Goal: Information Seeking & Learning: Understand process/instructions

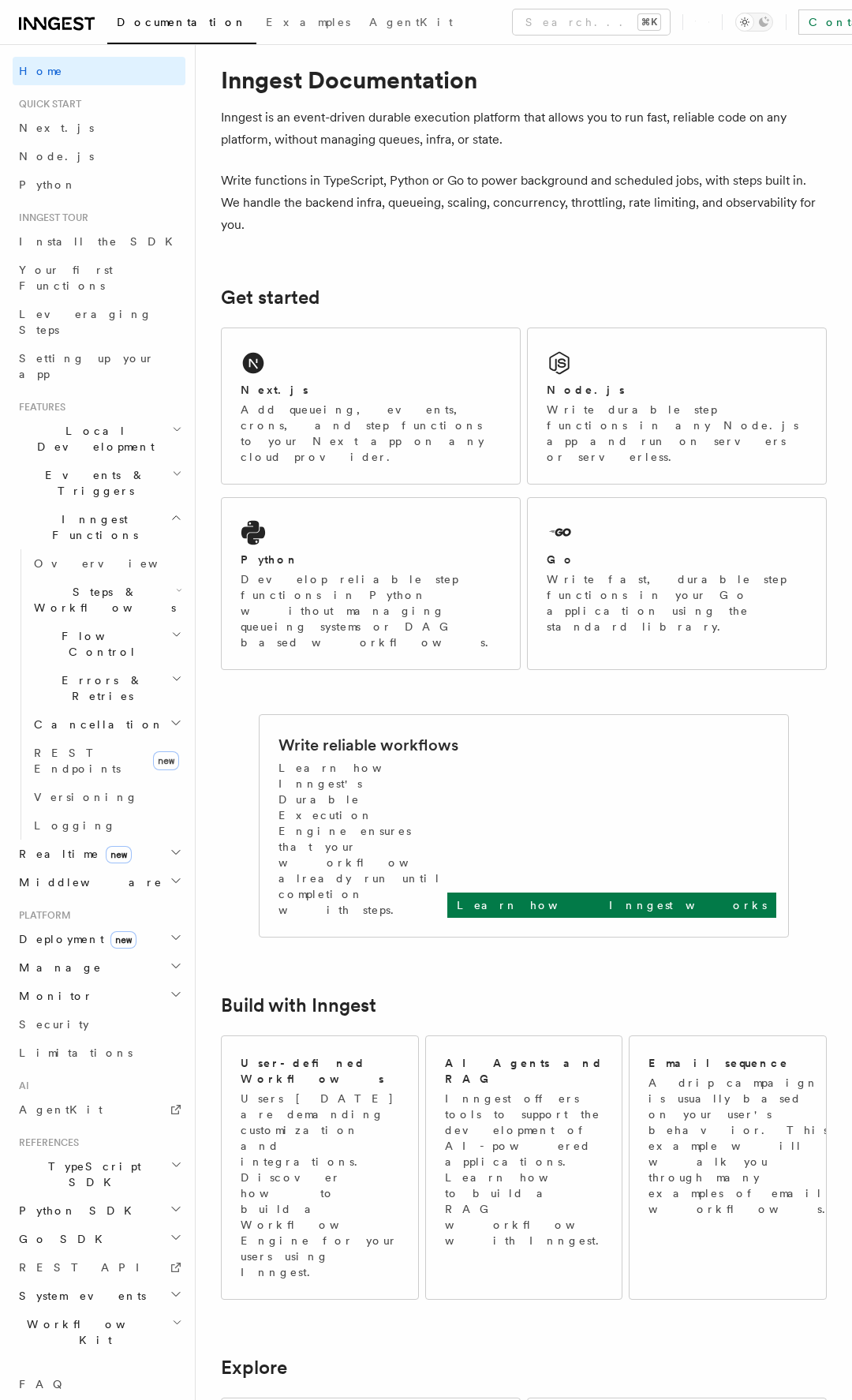
scroll to position [28, 0]
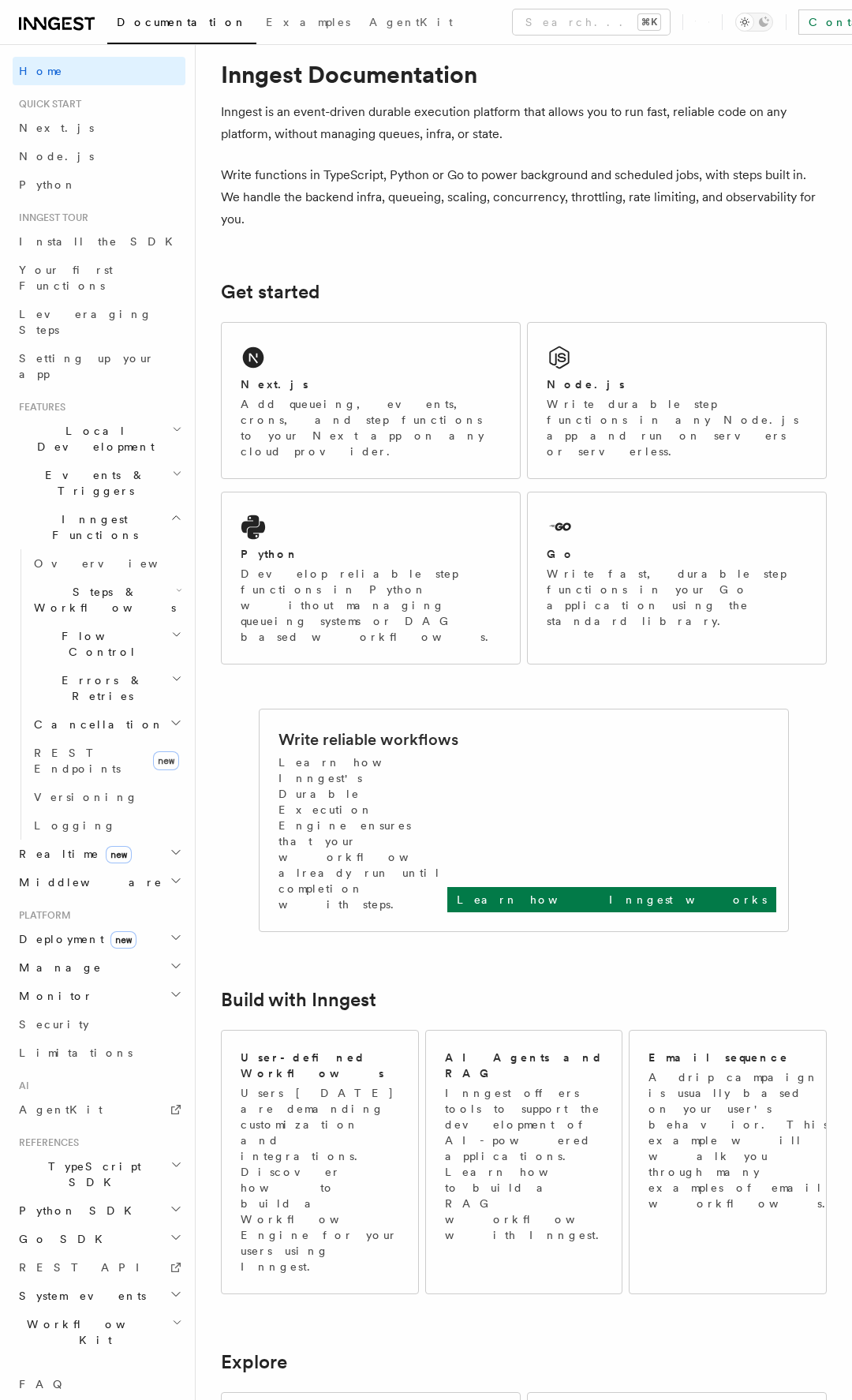
click at [149, 925] on h2 "Deployment new" at bounding box center [99, 939] width 173 height 28
click at [79, 1220] on span "Self hosting" at bounding box center [92, 1227] width 116 height 13
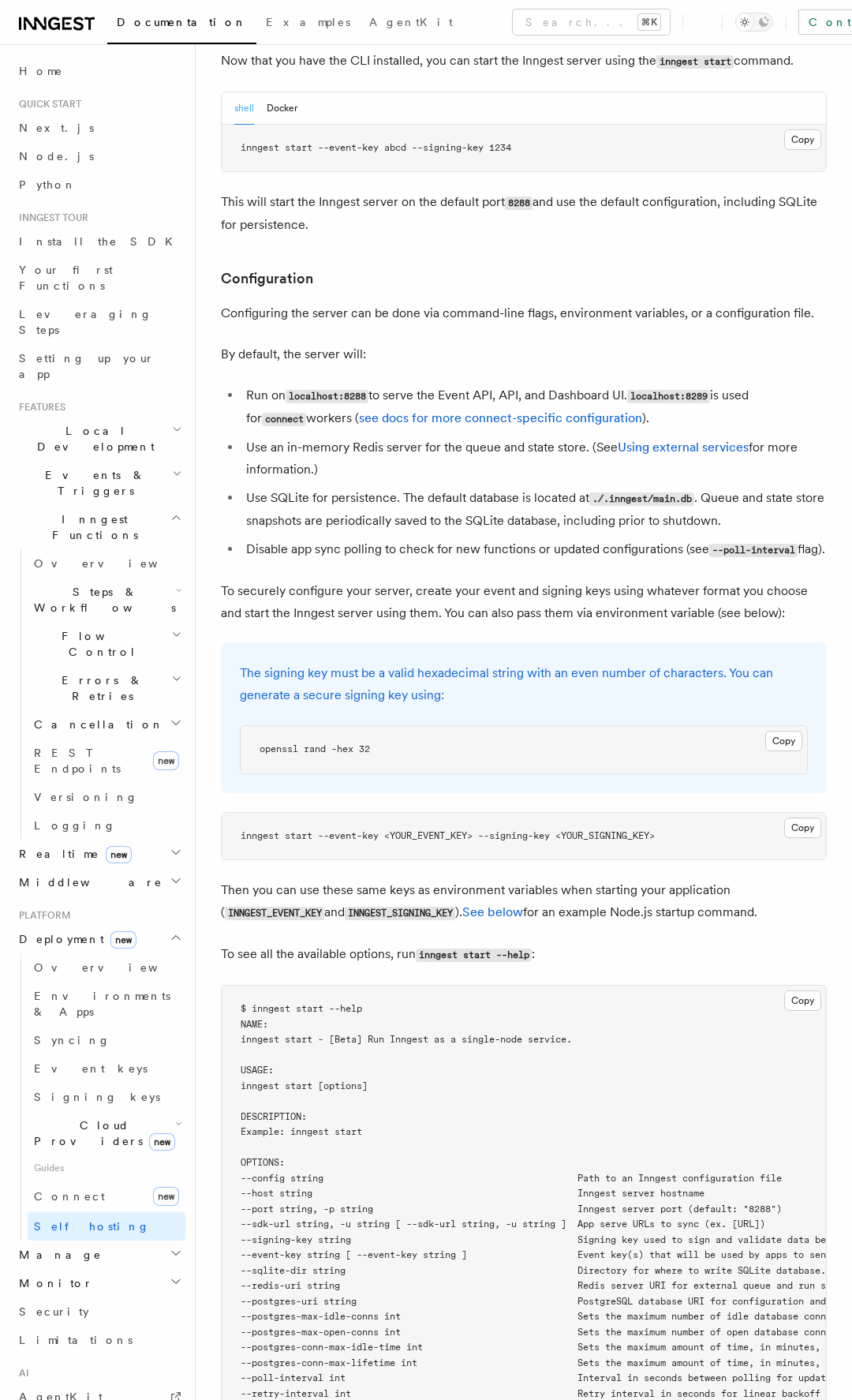
scroll to position [1985, 0]
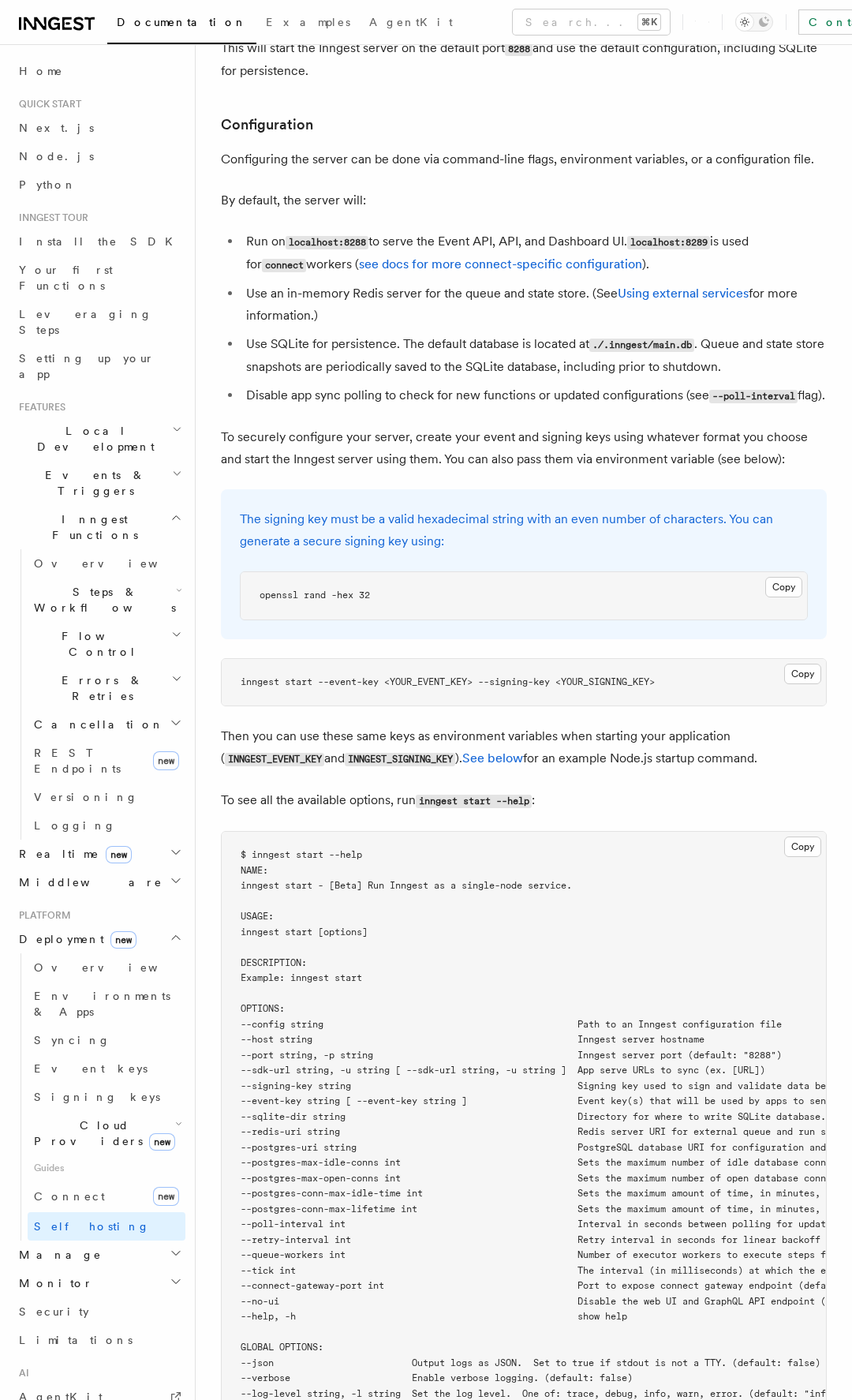
click at [402, 572] on pre "openssl rand -hex 32" at bounding box center [524, 596] width 566 height 47
copy article "openssl rand -hex 32"
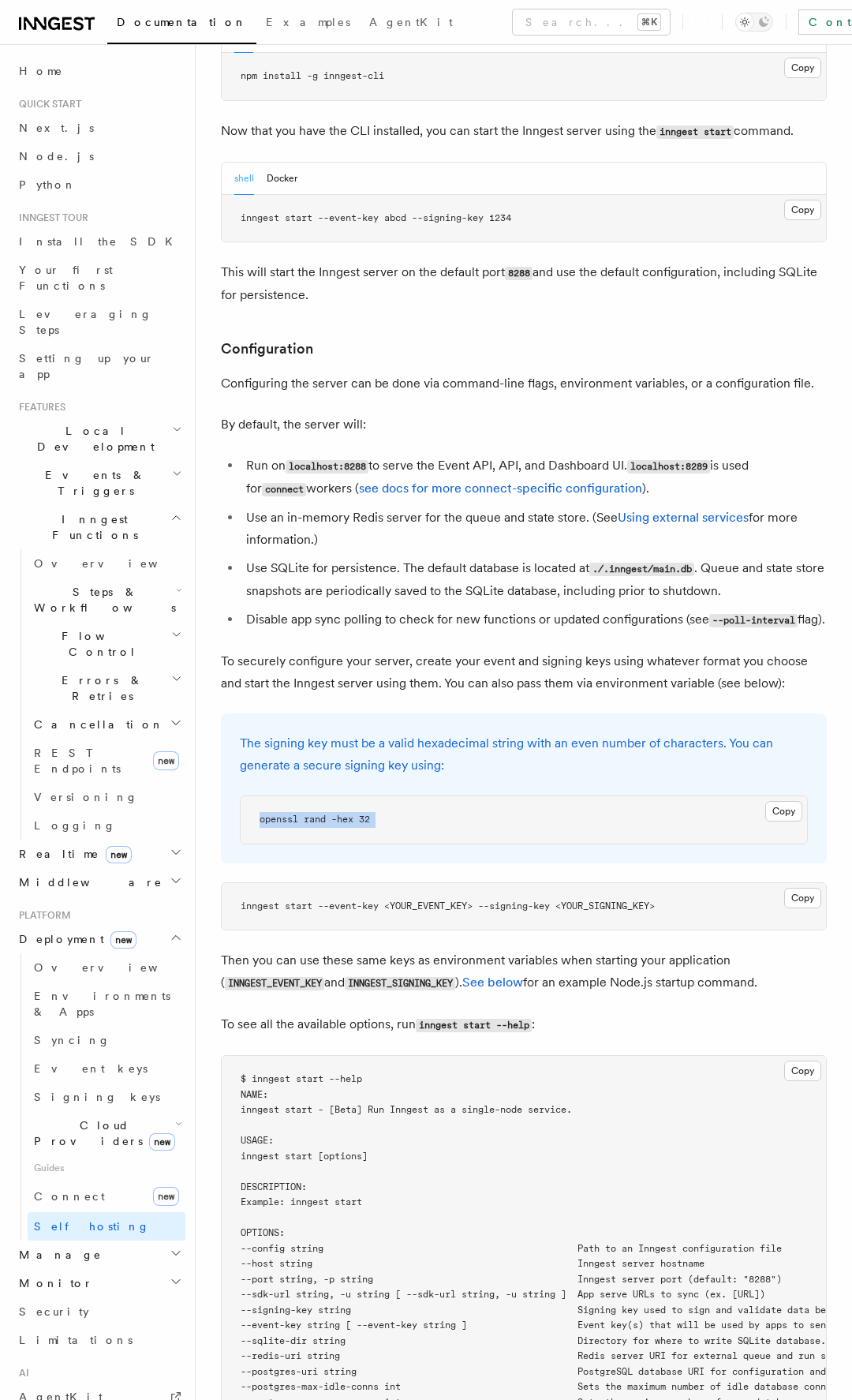
scroll to position [1761, 0]
copy article "openssl rand -hex 32"
click at [482, 213] on span "inngest start --event-key abcd --signing-key 1234" at bounding box center [376, 218] width 271 height 11
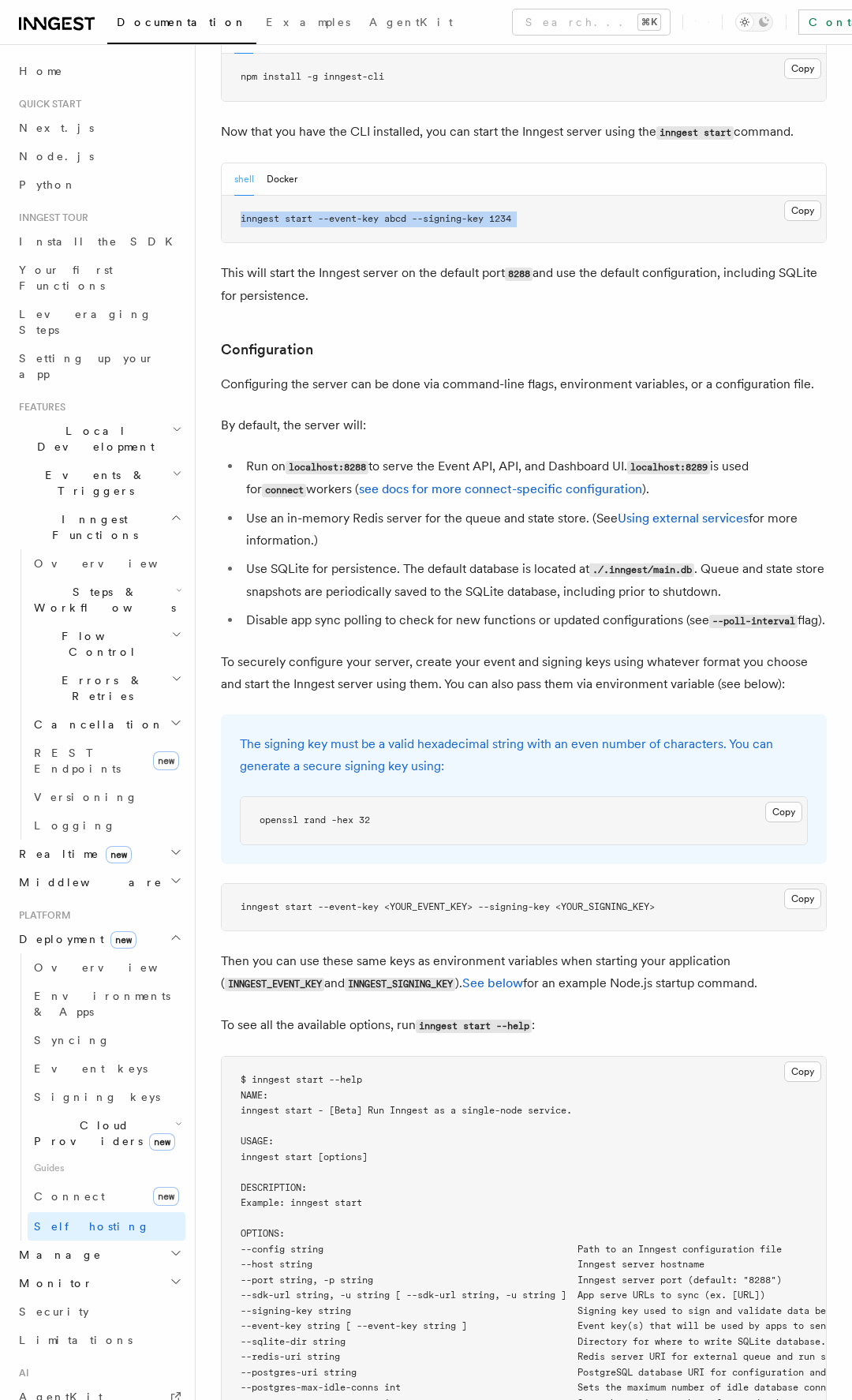
copy article "inngest start --event-key abcd --signing-key 1234"
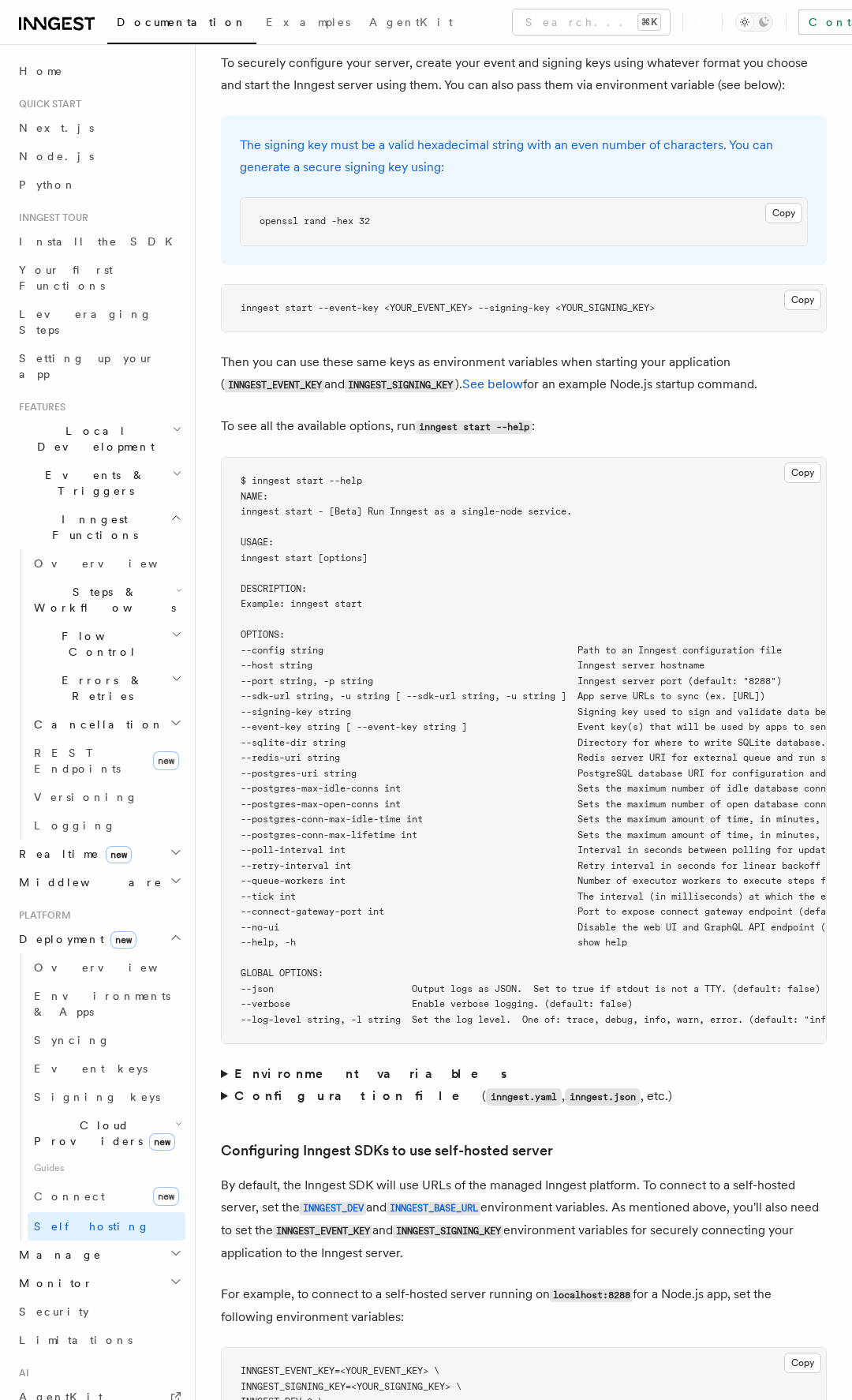
scroll to position [2427, 0]
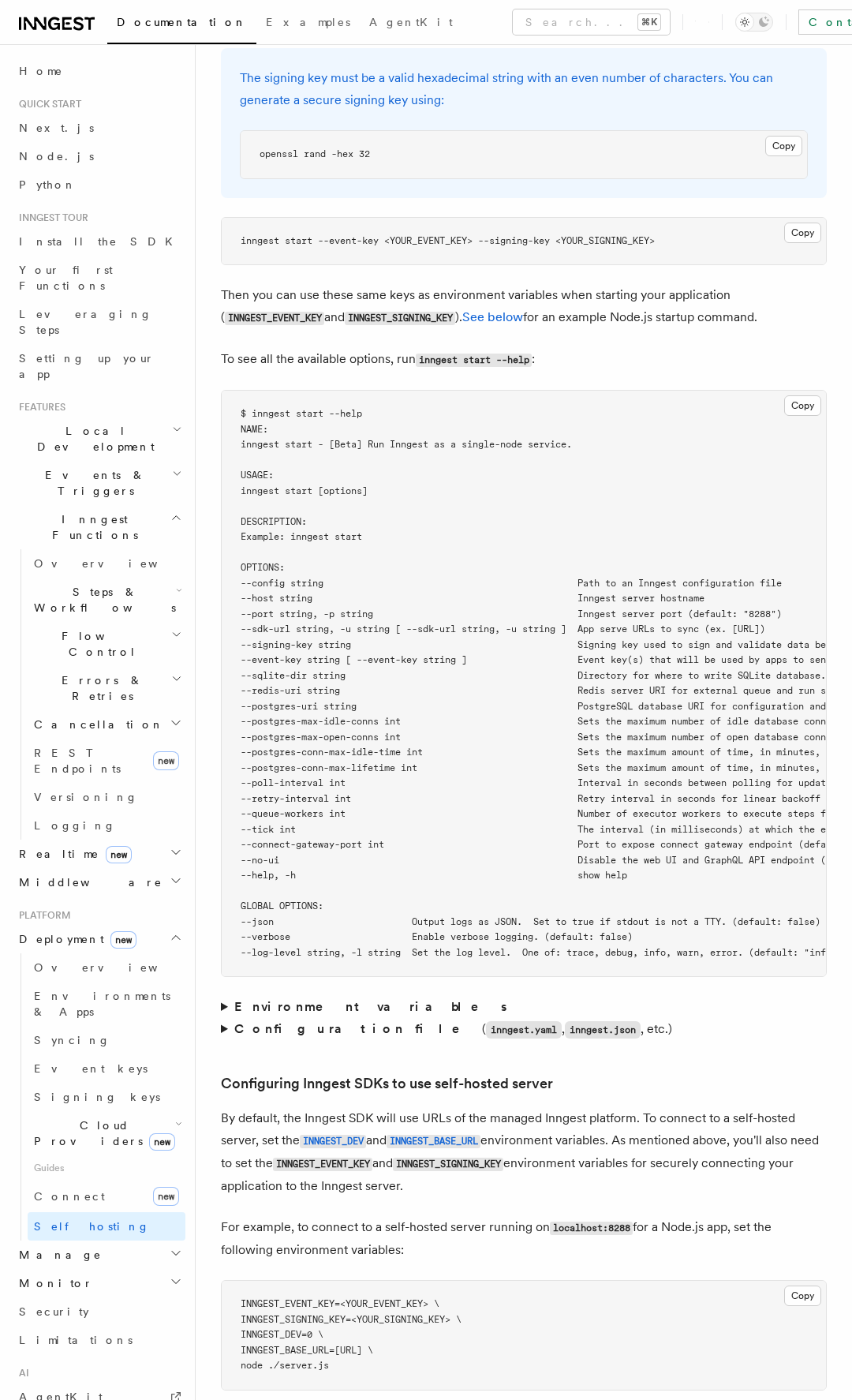
click at [327, 1000] on strong "Environment variables" at bounding box center [372, 1006] width 275 height 15
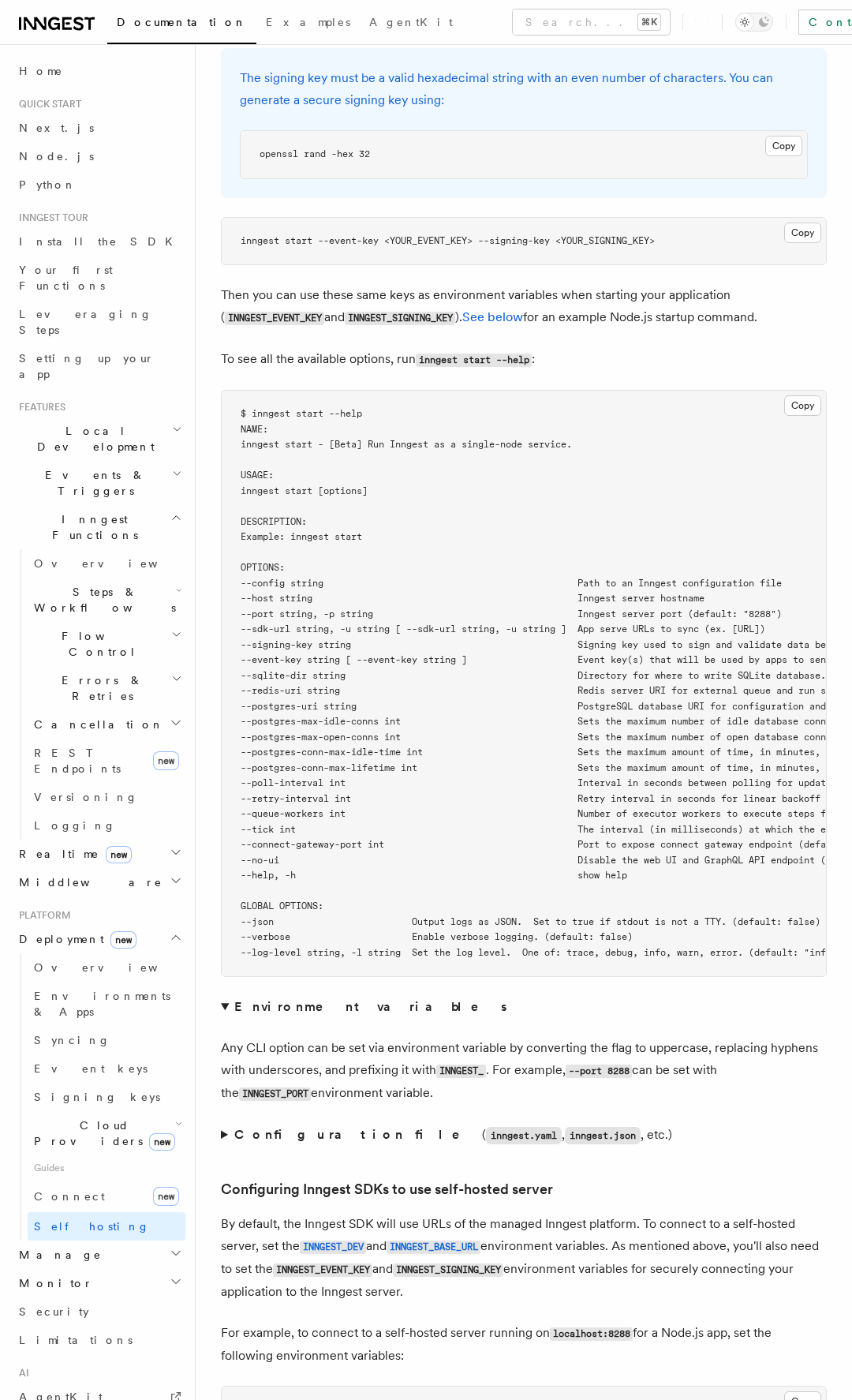
click at [252, 1124] on summary "Configuration file ( inngest.yaml , inngest.json , etc.)" at bounding box center [524, 1135] width 606 height 23
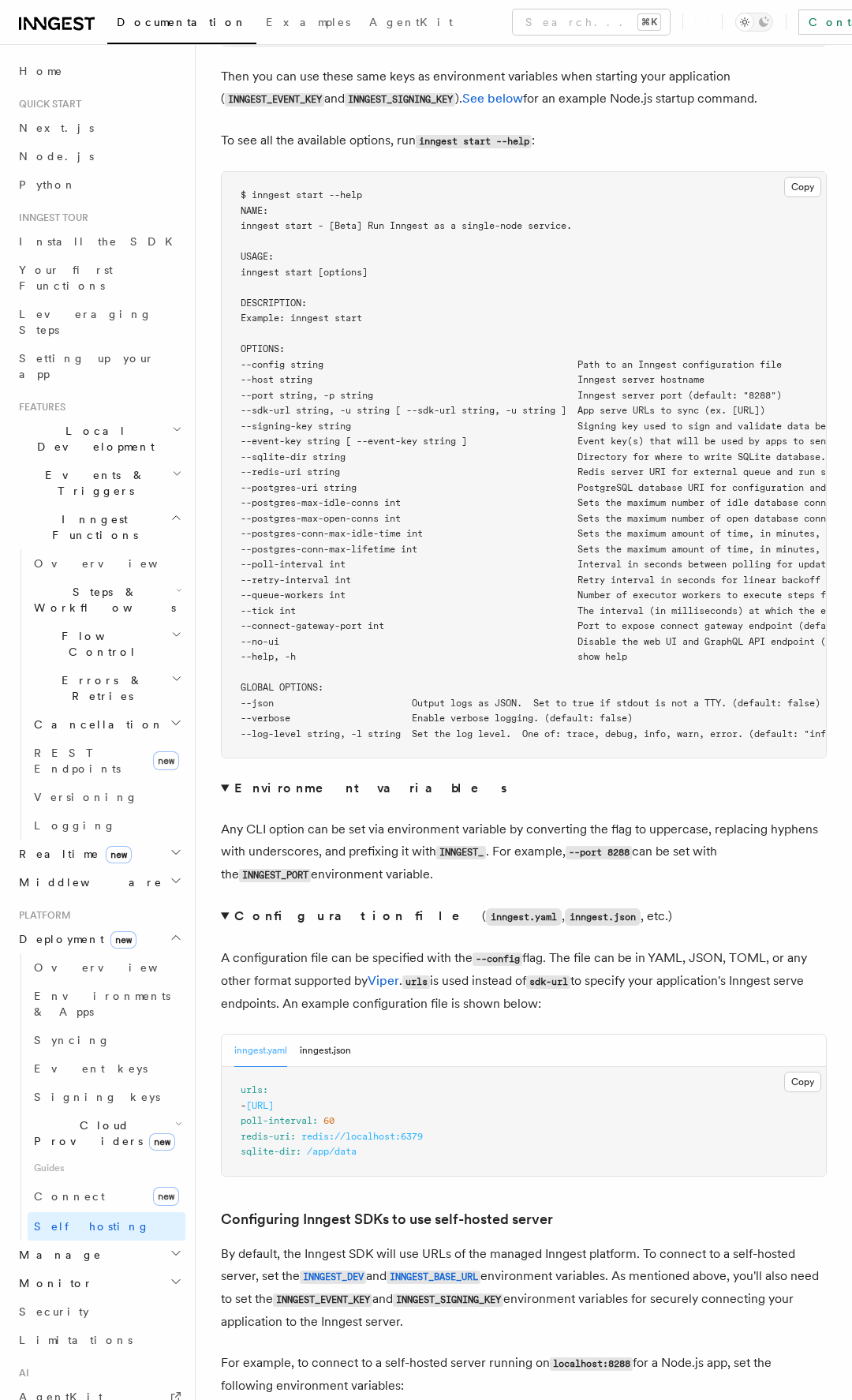
scroll to position [2699, 0]
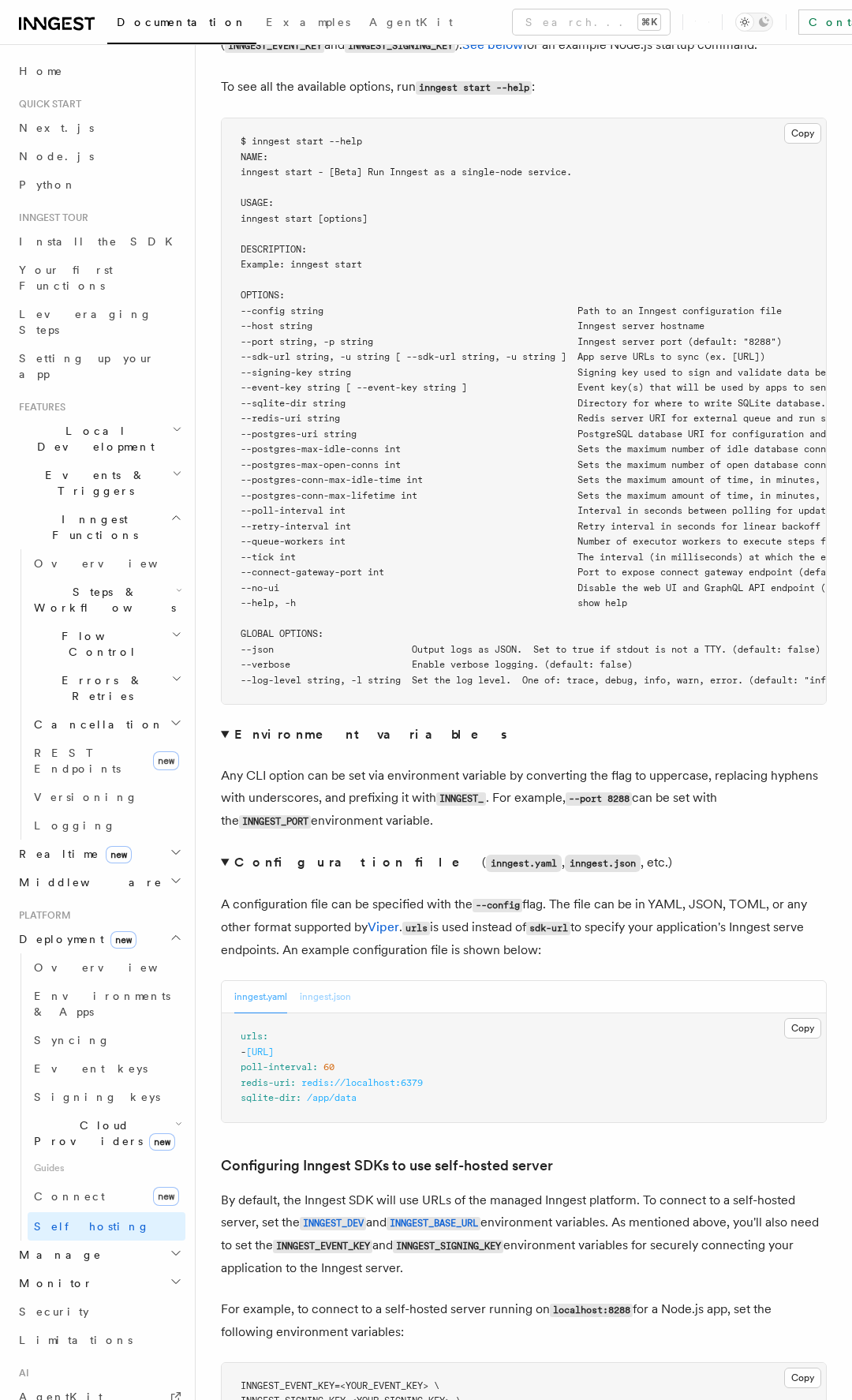
click at [340, 981] on button "inngest.json" at bounding box center [325, 997] width 51 height 32
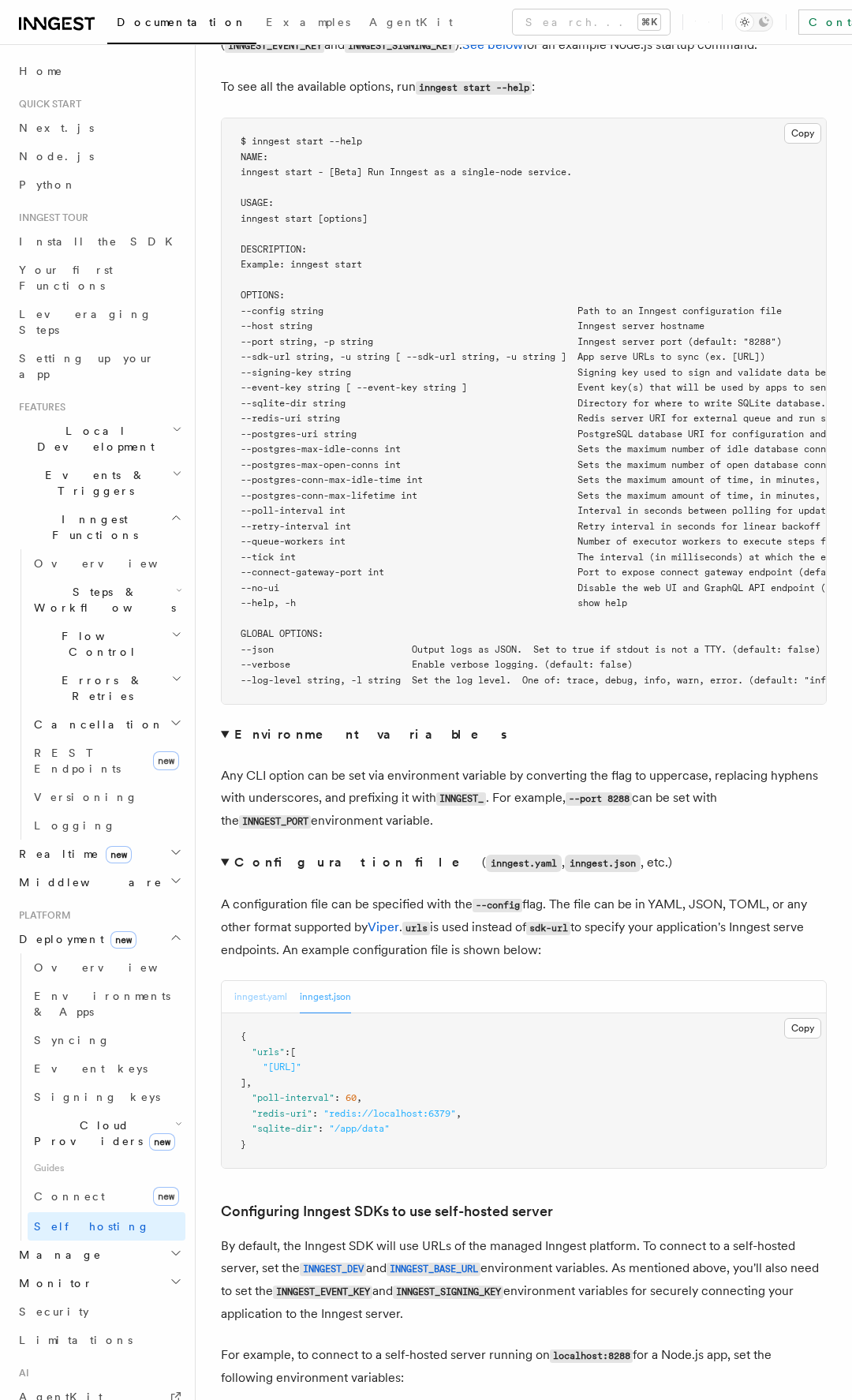
click at [279, 981] on button "inngest.yaml" at bounding box center [261, 997] width 53 height 32
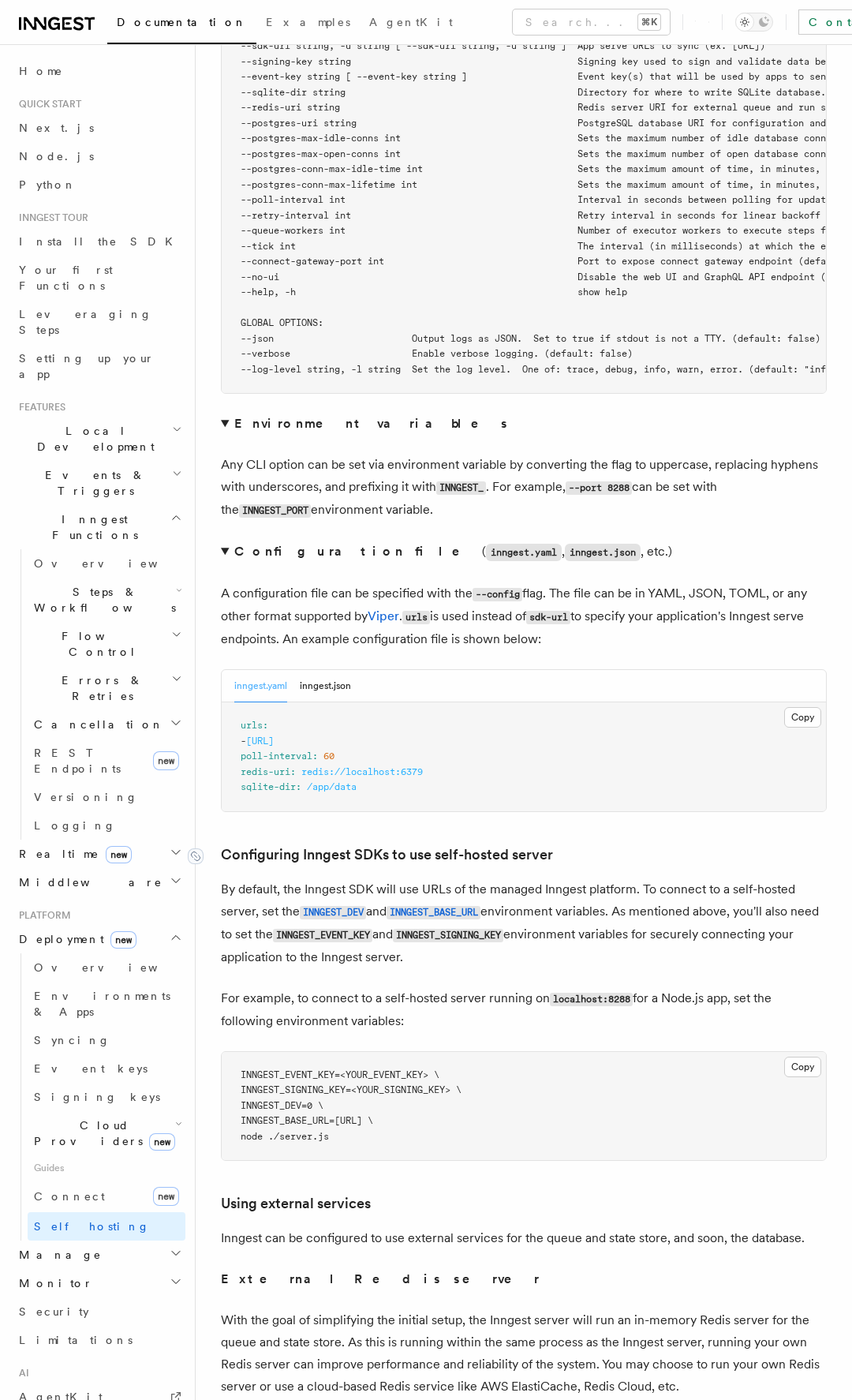
scroll to position [3011, 0]
click at [135, 710] on h2 "Cancellation" at bounding box center [106, 724] width 158 height 28
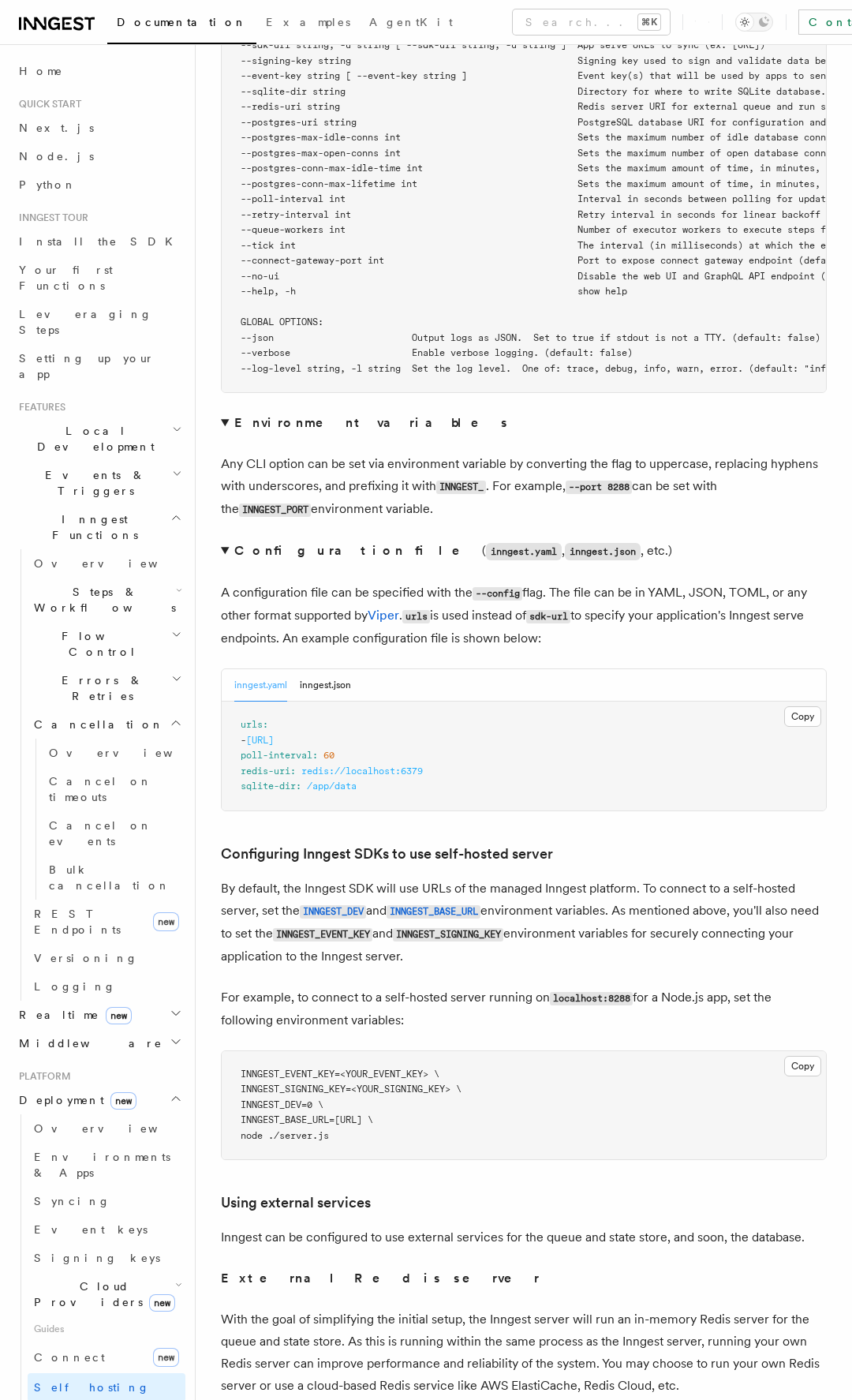
click at [139, 710] on h2 "Cancellation" at bounding box center [106, 724] width 158 height 28
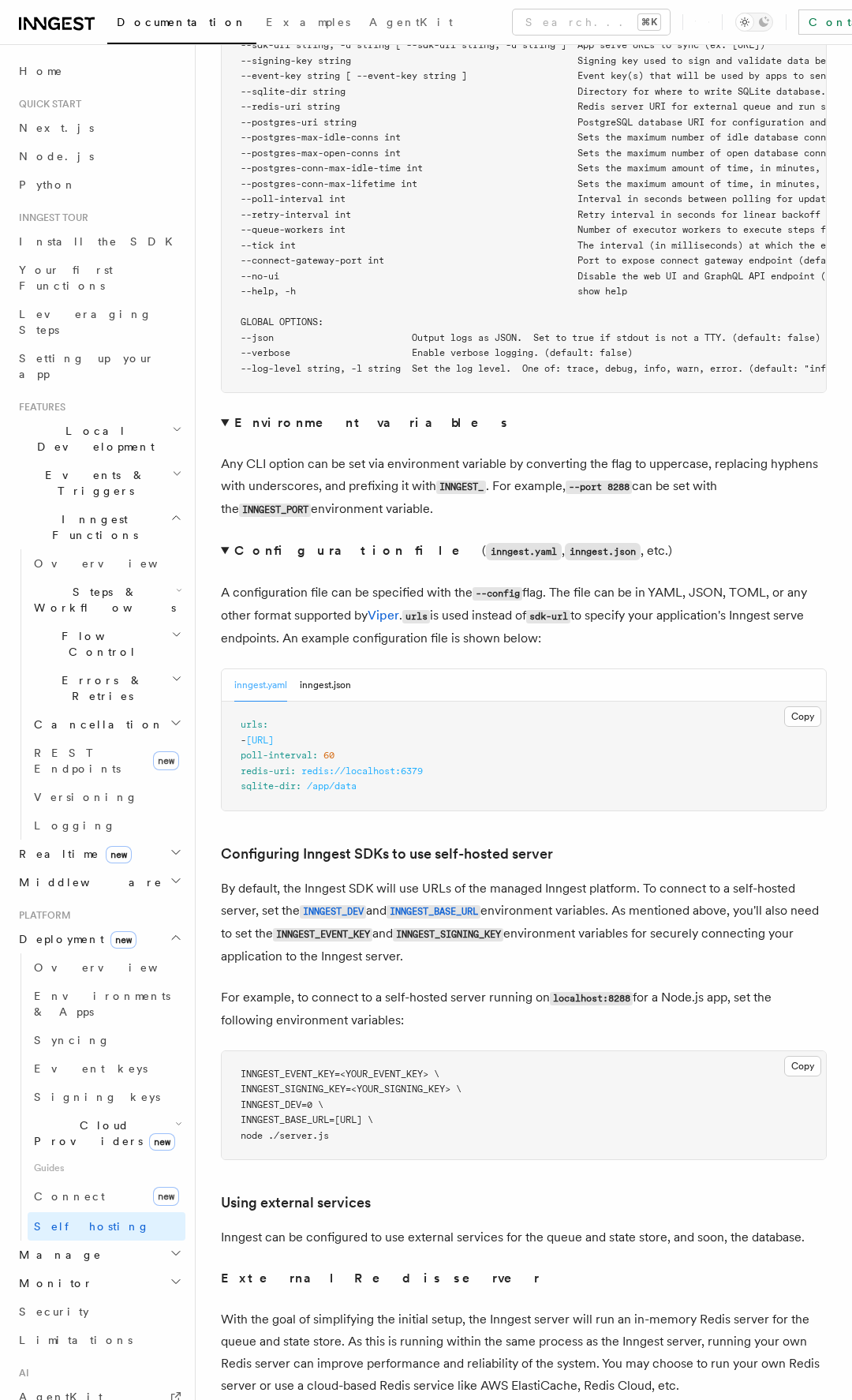
click at [623, 272] on pre "$ inngest start --help NAME: inngest start - [Beta] Run Inngest as a single-nod…" at bounding box center [524, 99] width 604 height 585
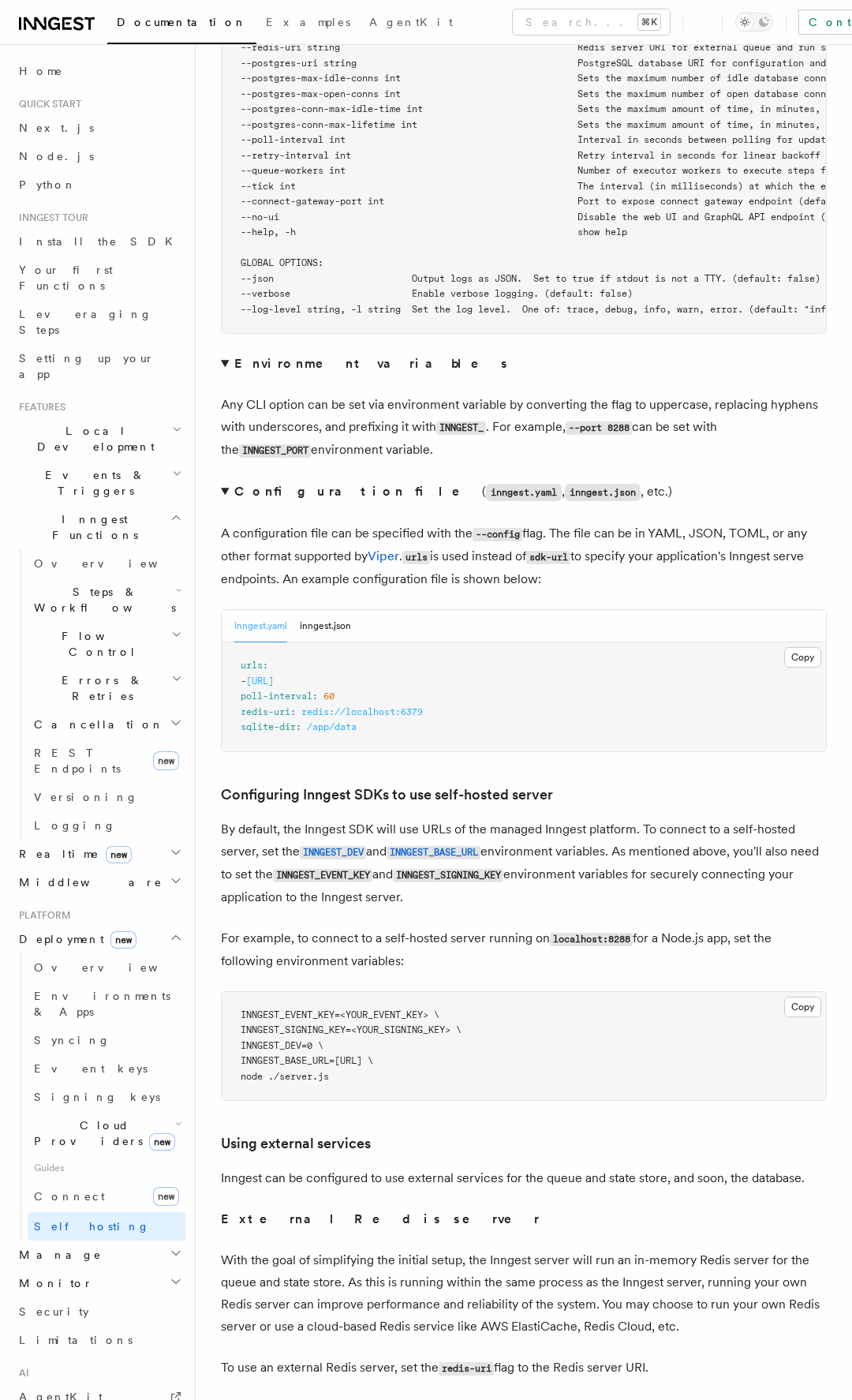
scroll to position [3084, 0]
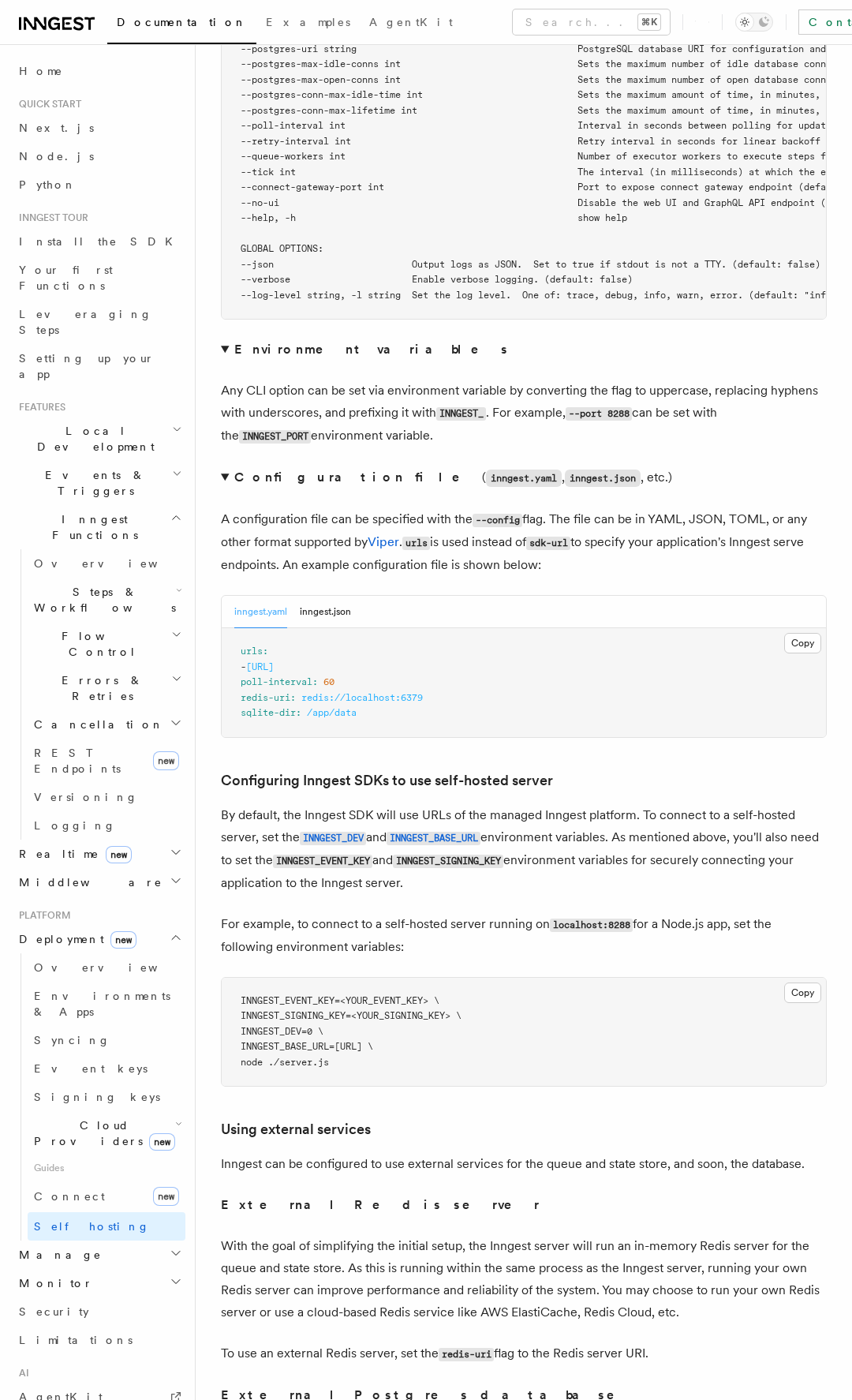
click at [98, 1269] on h2 "Monitor" at bounding box center [99, 1283] width 173 height 28
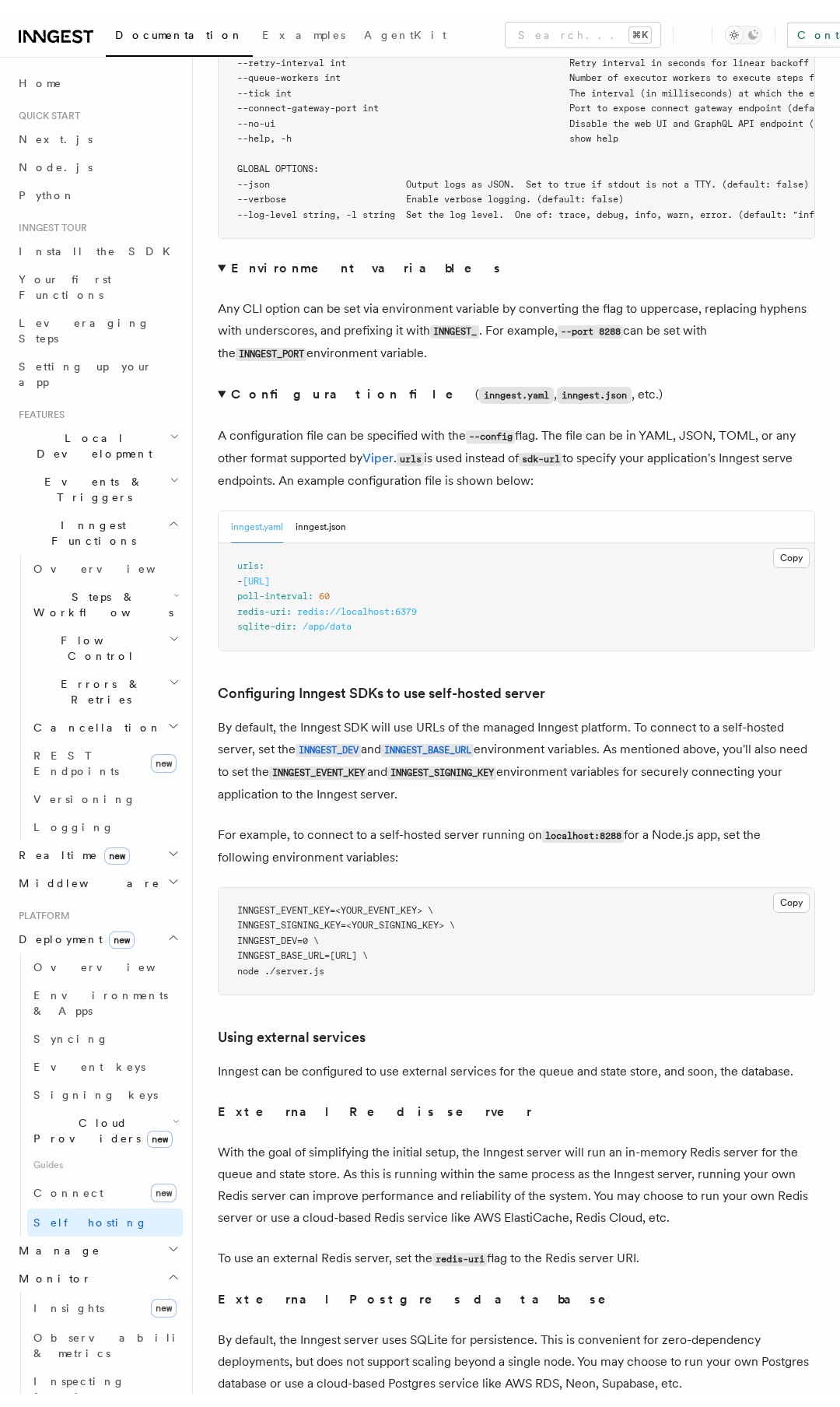
scroll to position [3295, 0]
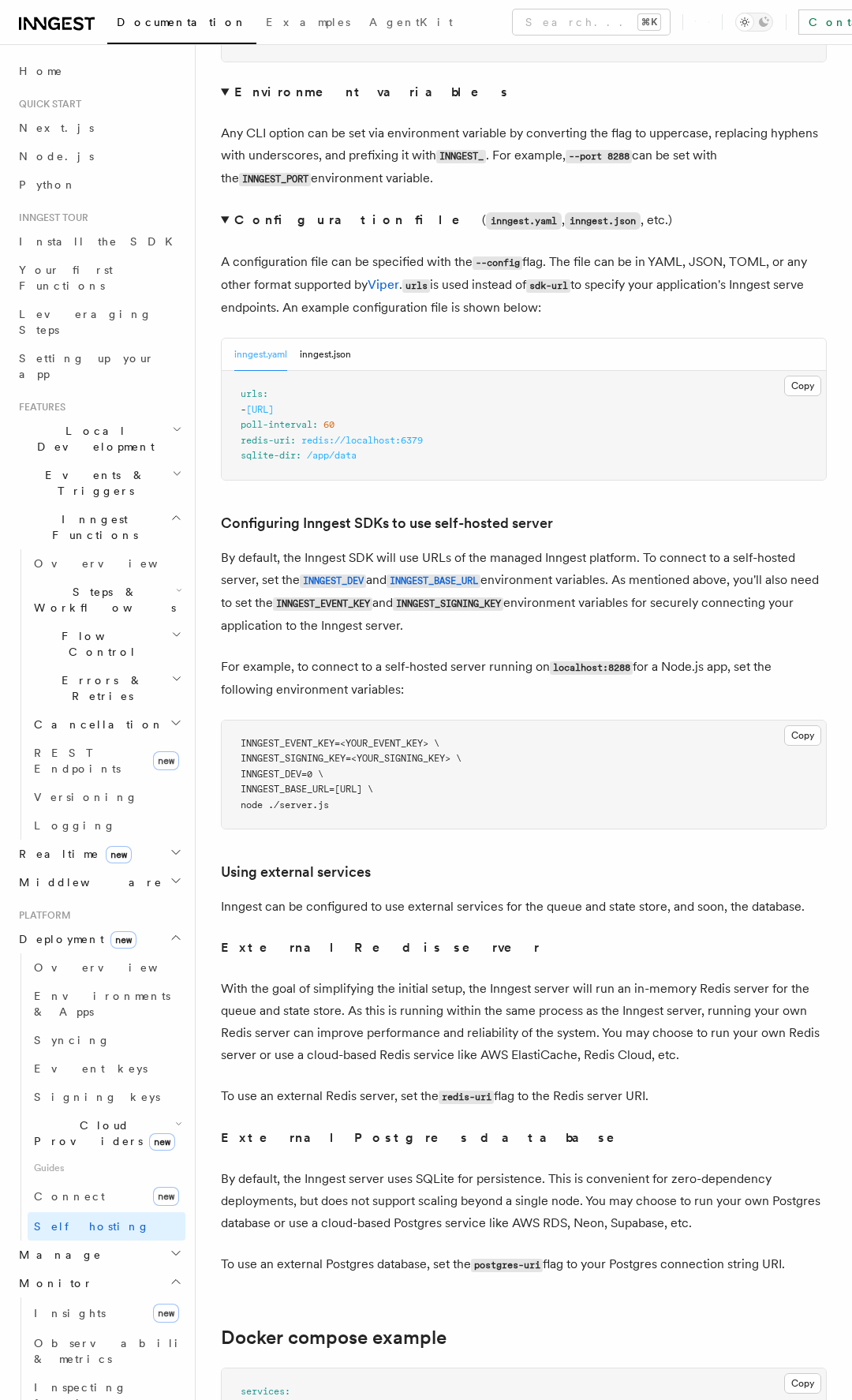
click at [306, 769] on span "INNGEST_DEV=0 \" at bounding box center [282, 774] width 83 height 11
copy span "INNGEST_DEV"
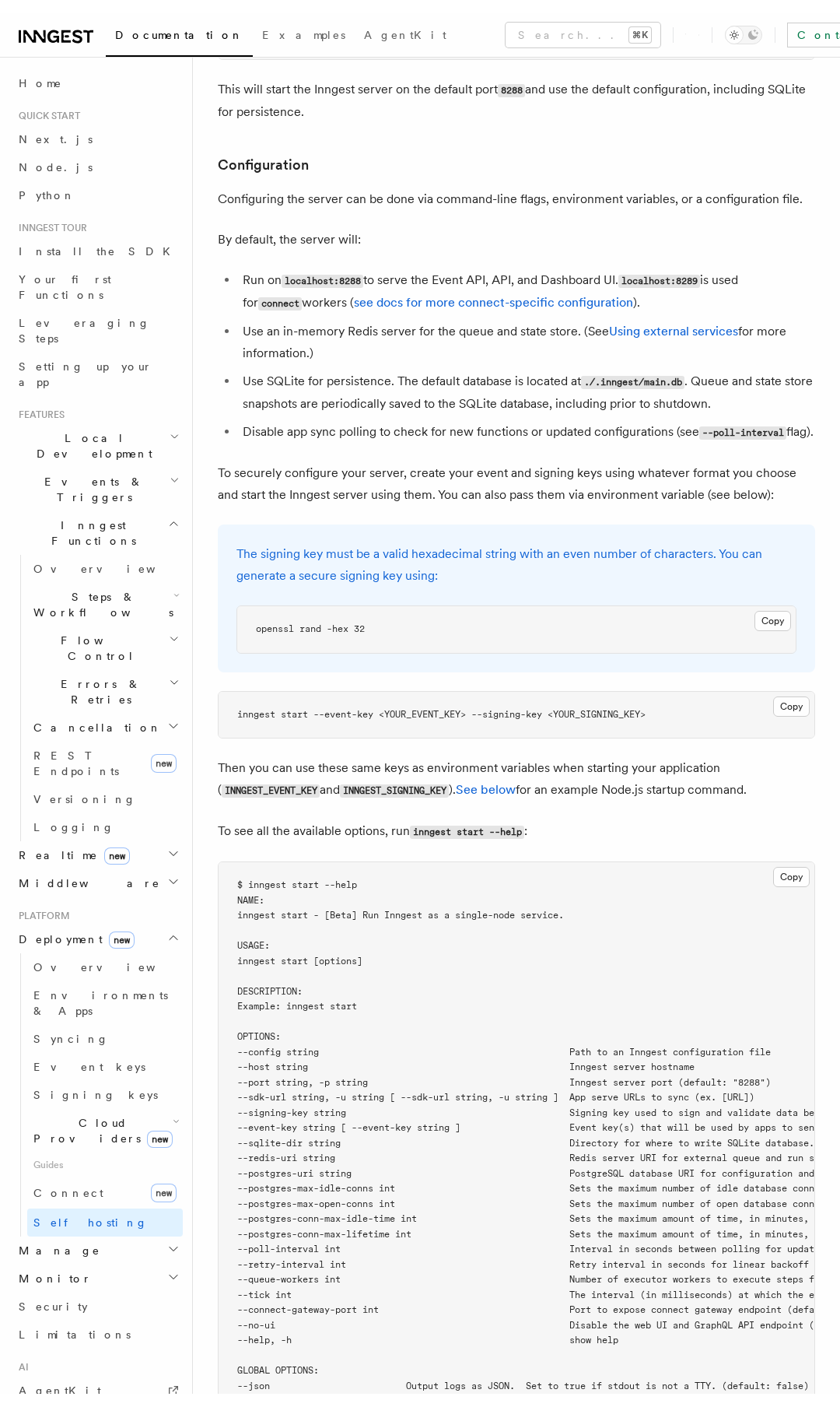
scroll to position [1930, 0]
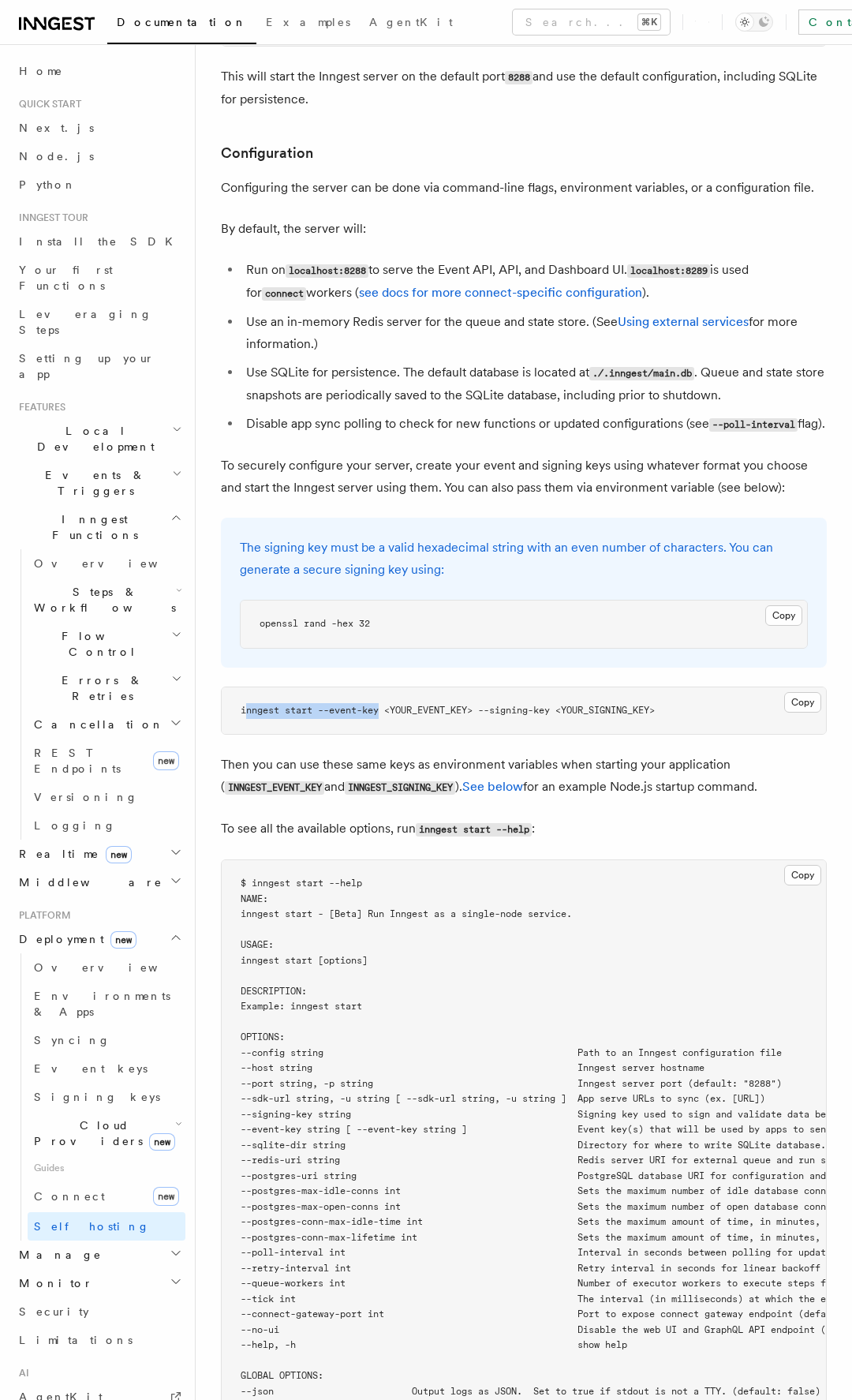
drag, startPoint x: 383, startPoint y: 666, endPoint x: 244, endPoint y: 664, distance: 139.0
click at [244, 705] on span "inngest start --event-key <YOUR_EVENT_KEY> --signing-key <YOUR_SIGNING_KEY>" at bounding box center [448, 710] width 414 height 11
click at [241, 705] on span "inngest start --event-key <YOUR_EVENT_KEY> --signing-key <YOUR_SIGNING_KEY>" at bounding box center [448, 710] width 414 height 11
drag, startPoint x: 379, startPoint y: 668, endPoint x: 232, endPoint y: 665, distance: 147.0
click at [232, 687] on pre "inngest start --event-key <YOUR_EVENT_KEY> --signing-key <YOUR_SIGNING_KEY>" at bounding box center [524, 710] width 604 height 47
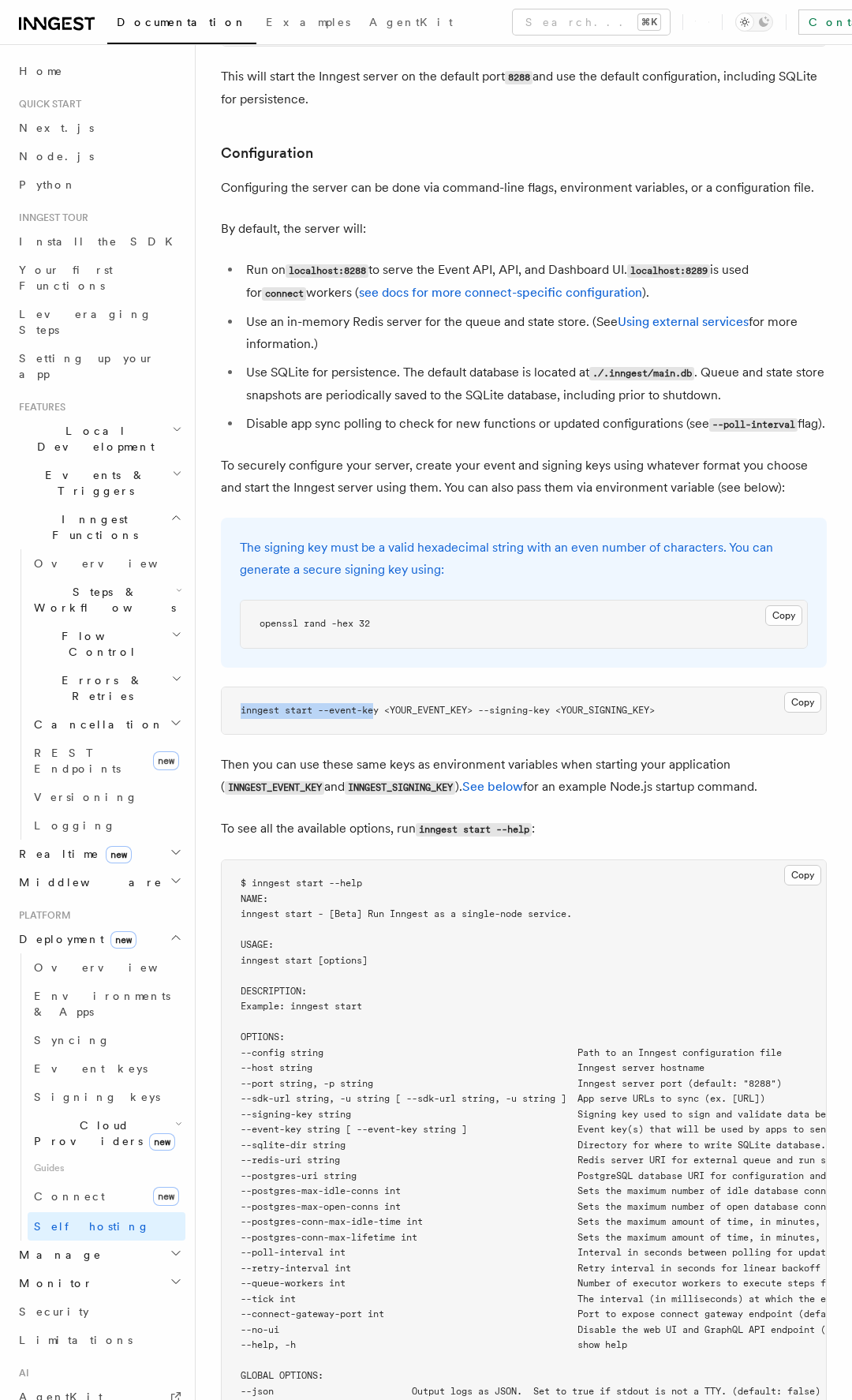
copy span "inngest start --event-ke"
click at [414, 601] on pre "openssl rand -hex 32" at bounding box center [524, 624] width 566 height 47
copy article "openssl rand -hex 32"
